Goal: Information Seeking & Learning: Learn about a topic

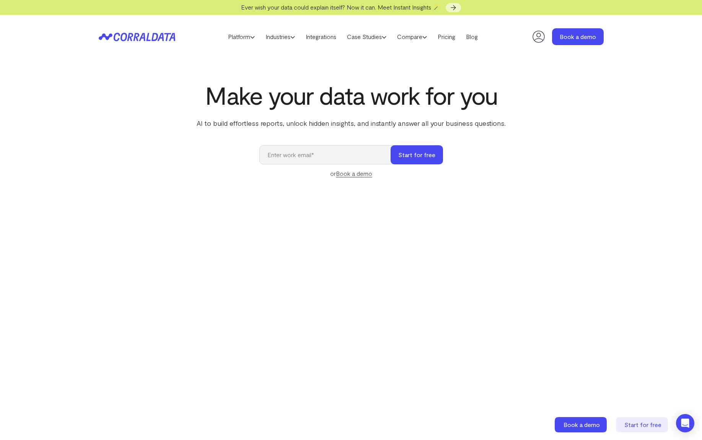
click at [312, 260] on video at bounding box center [351, 312] width 395 height 222
click at [312, 38] on link "Integrations" at bounding box center [320, 36] width 41 height 11
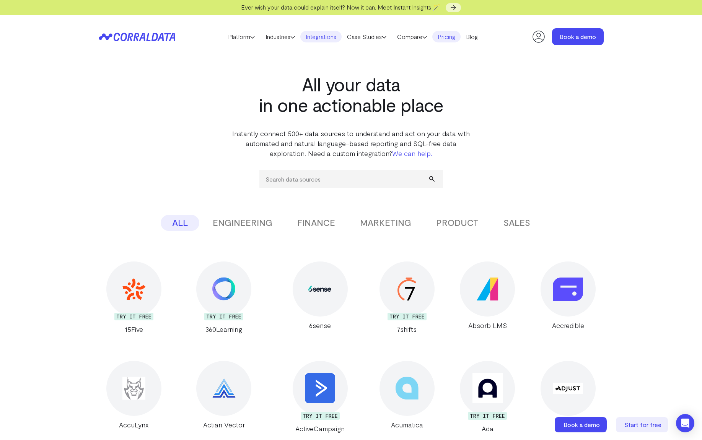
click at [449, 36] on link "Pricing" at bounding box center [446, 36] width 28 height 11
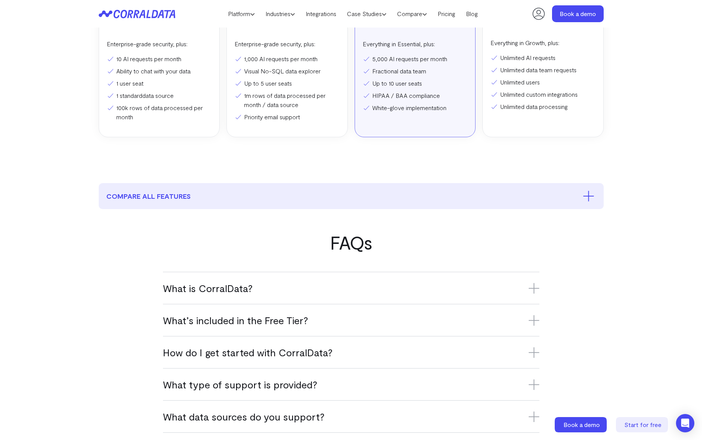
scroll to position [271, 0]
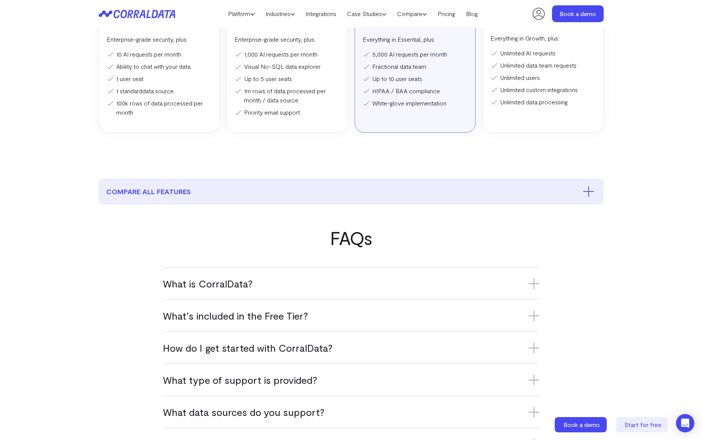
click at [254, 281] on h3 "What is CorralData?" at bounding box center [351, 283] width 376 height 13
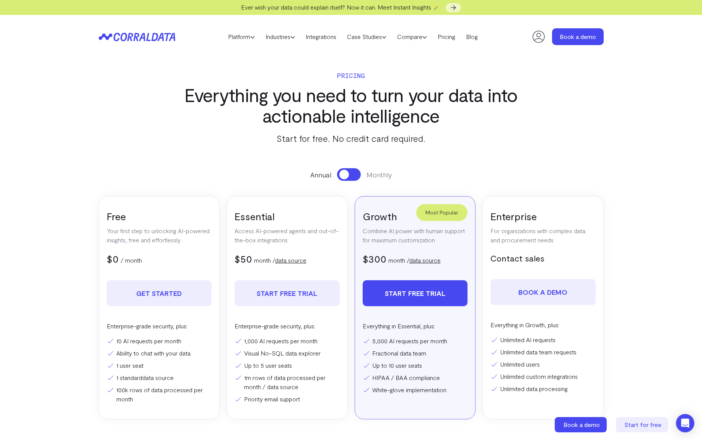
scroll to position [0, 0]
